Goal: Find specific page/section: Find specific page/section

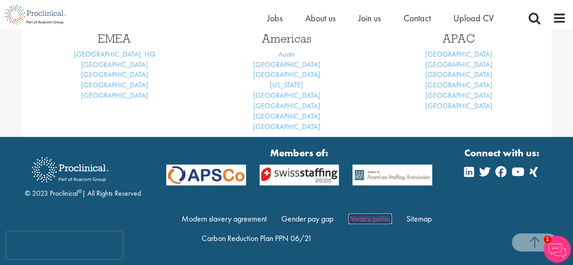
click at [383, 218] on link "Privacy policy" at bounding box center [370, 218] width 44 height 10
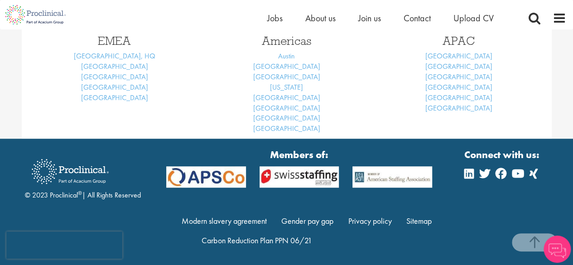
scroll to position [442, 0]
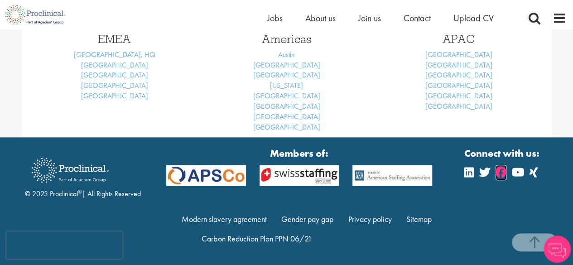
click at [503, 174] on icon at bounding box center [501, 172] width 11 height 11
